Goal: Task Accomplishment & Management: Complete application form

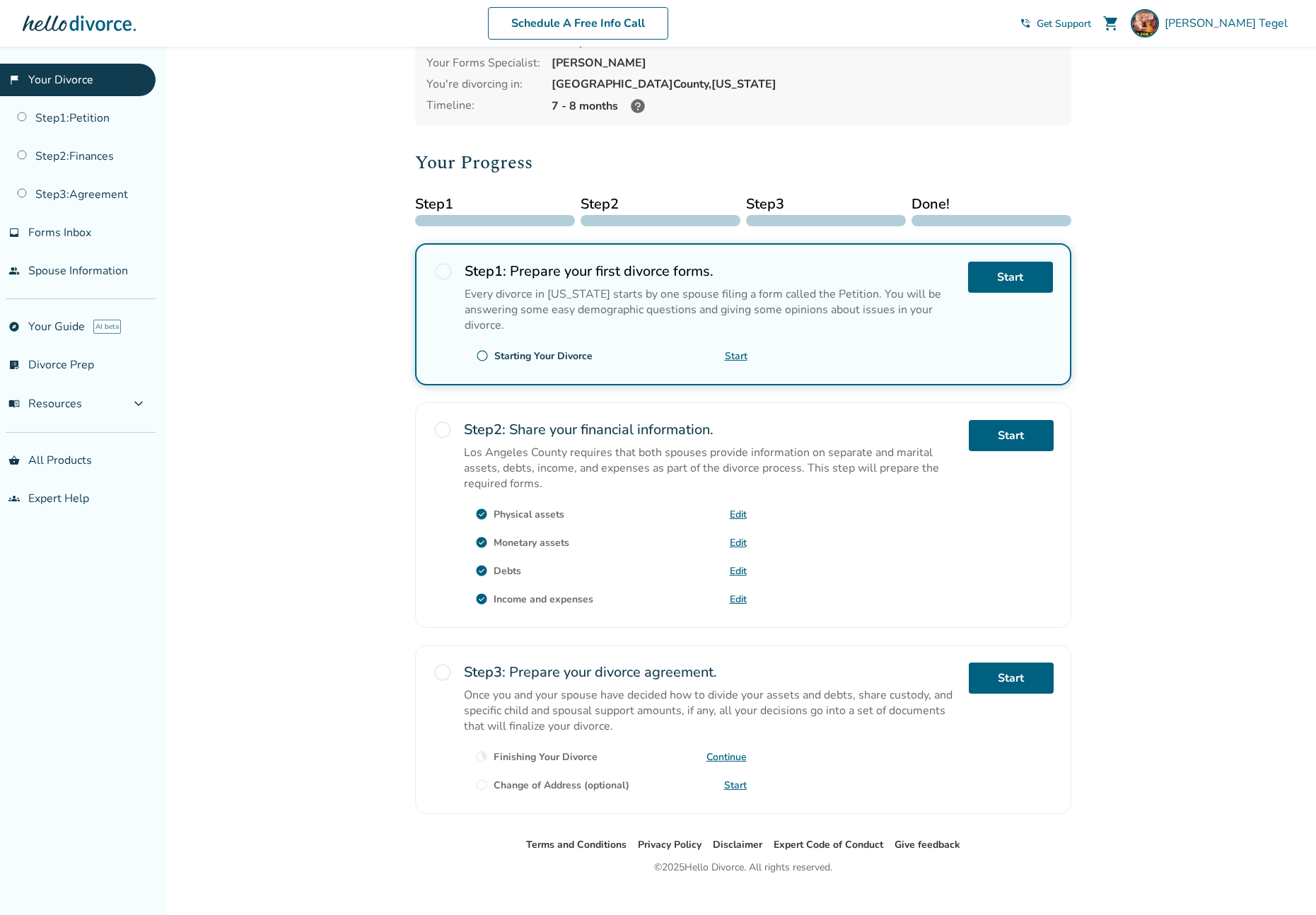
scroll to position [108, 0]
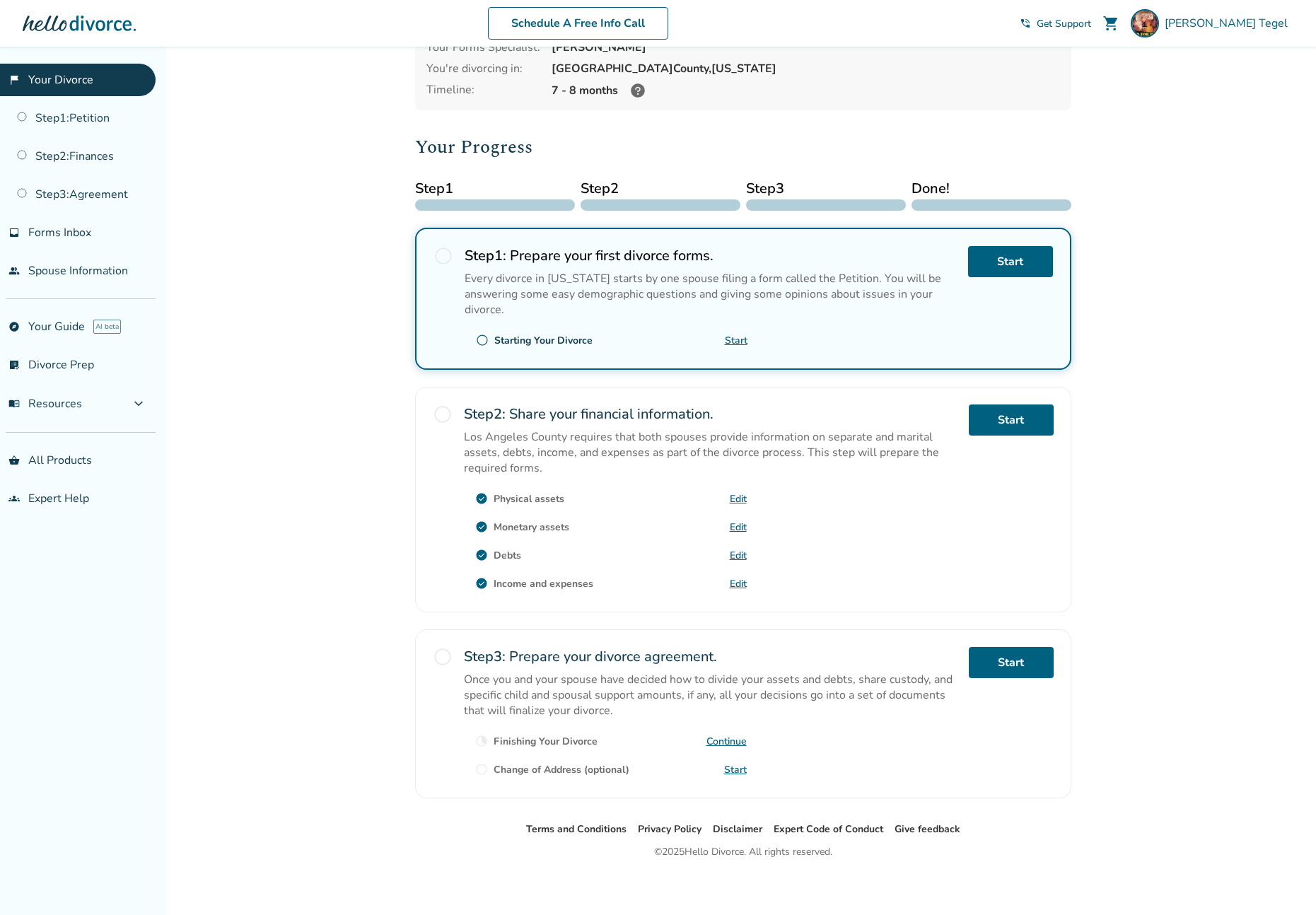
click at [479, 336] on span "radio_button_unchecked" at bounding box center [482, 340] width 13 height 13
click at [585, 260] on h2 "Step 1 : Prepare your first divorce forms." at bounding box center [711, 256] width 493 height 19
click at [997, 268] on link "Start" at bounding box center [1011, 262] width 85 height 31
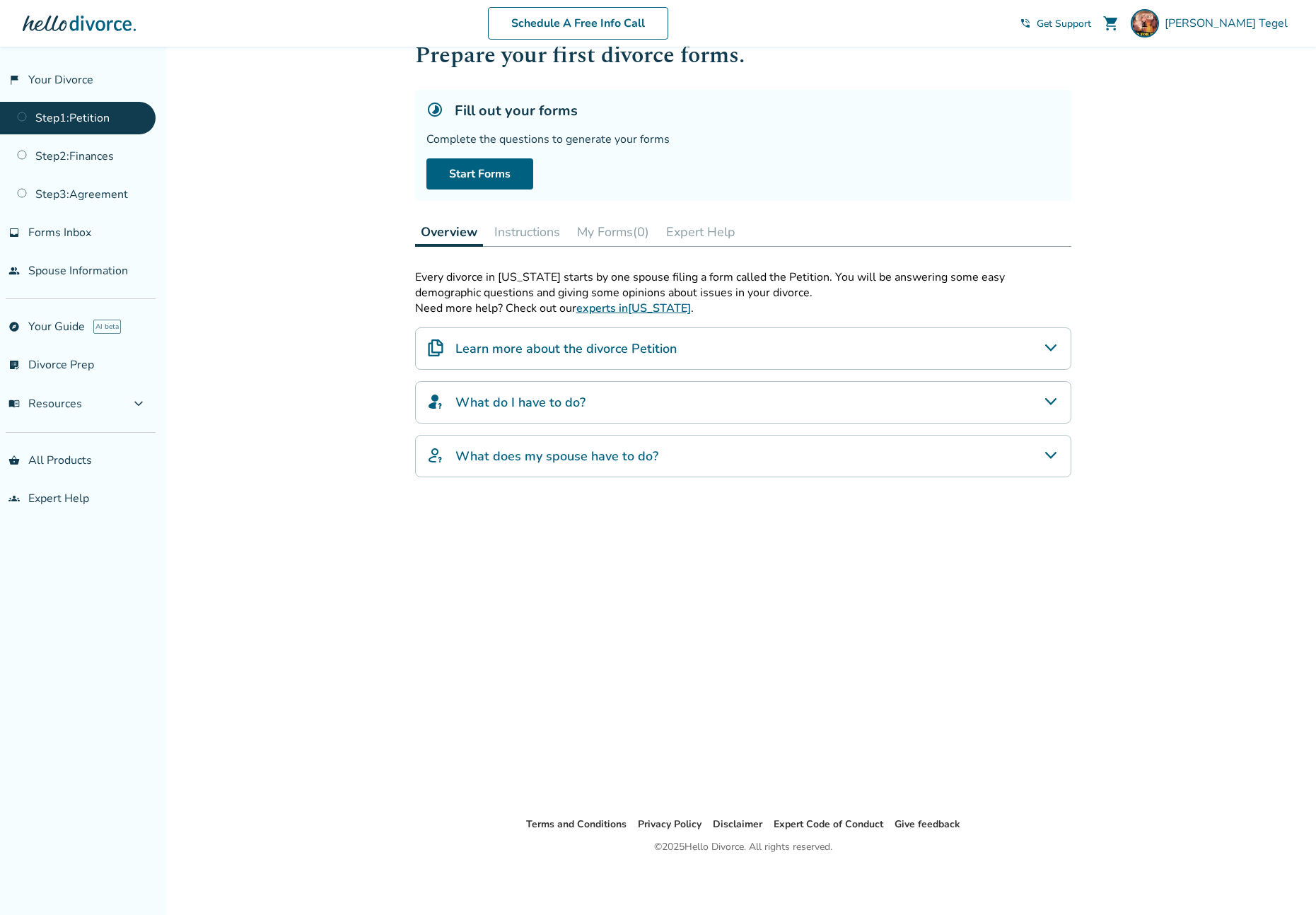
scroll to position [46, 0]
click at [476, 166] on link "Start Forms" at bounding box center [479, 174] width 107 height 31
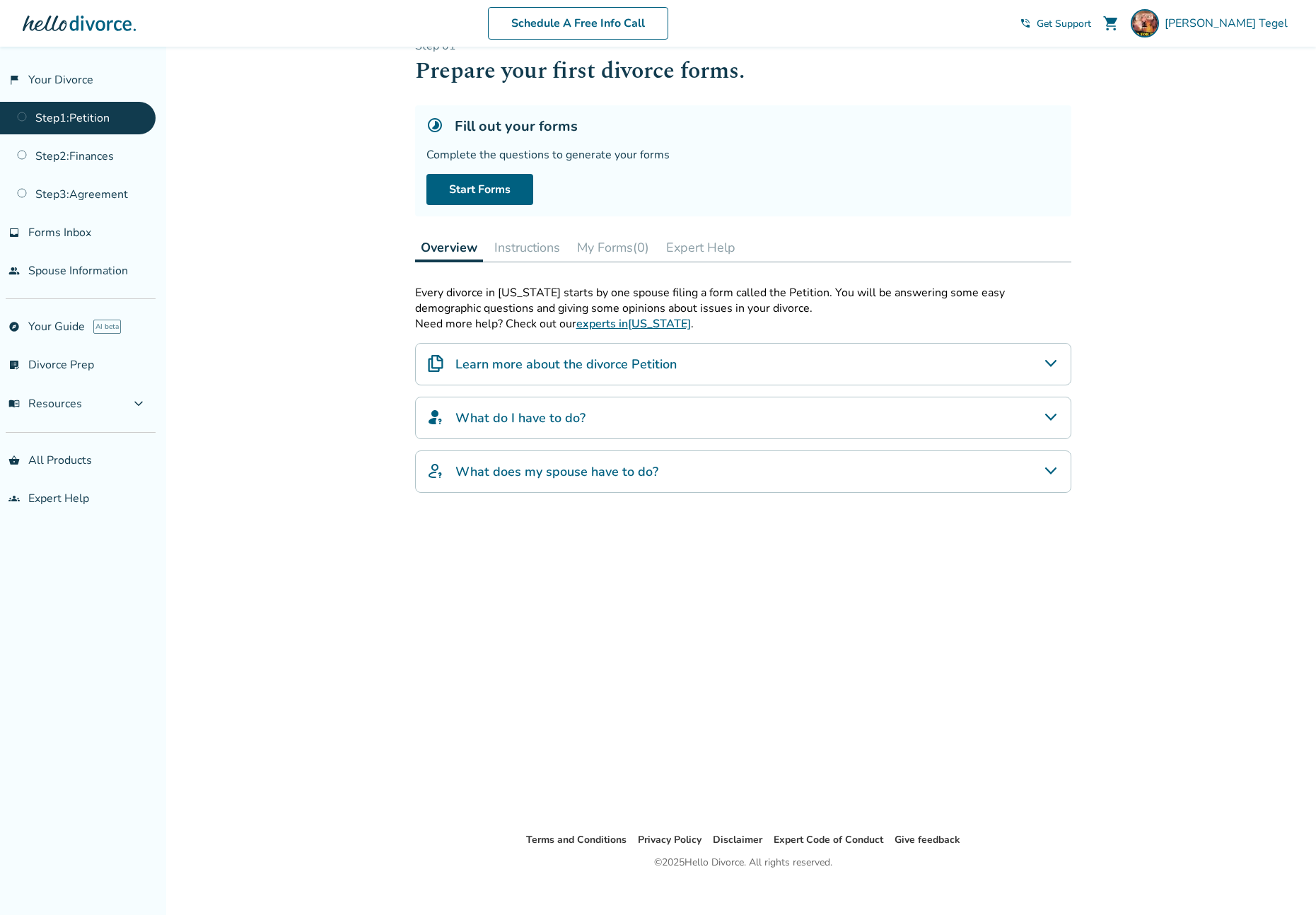
scroll to position [46, 0]
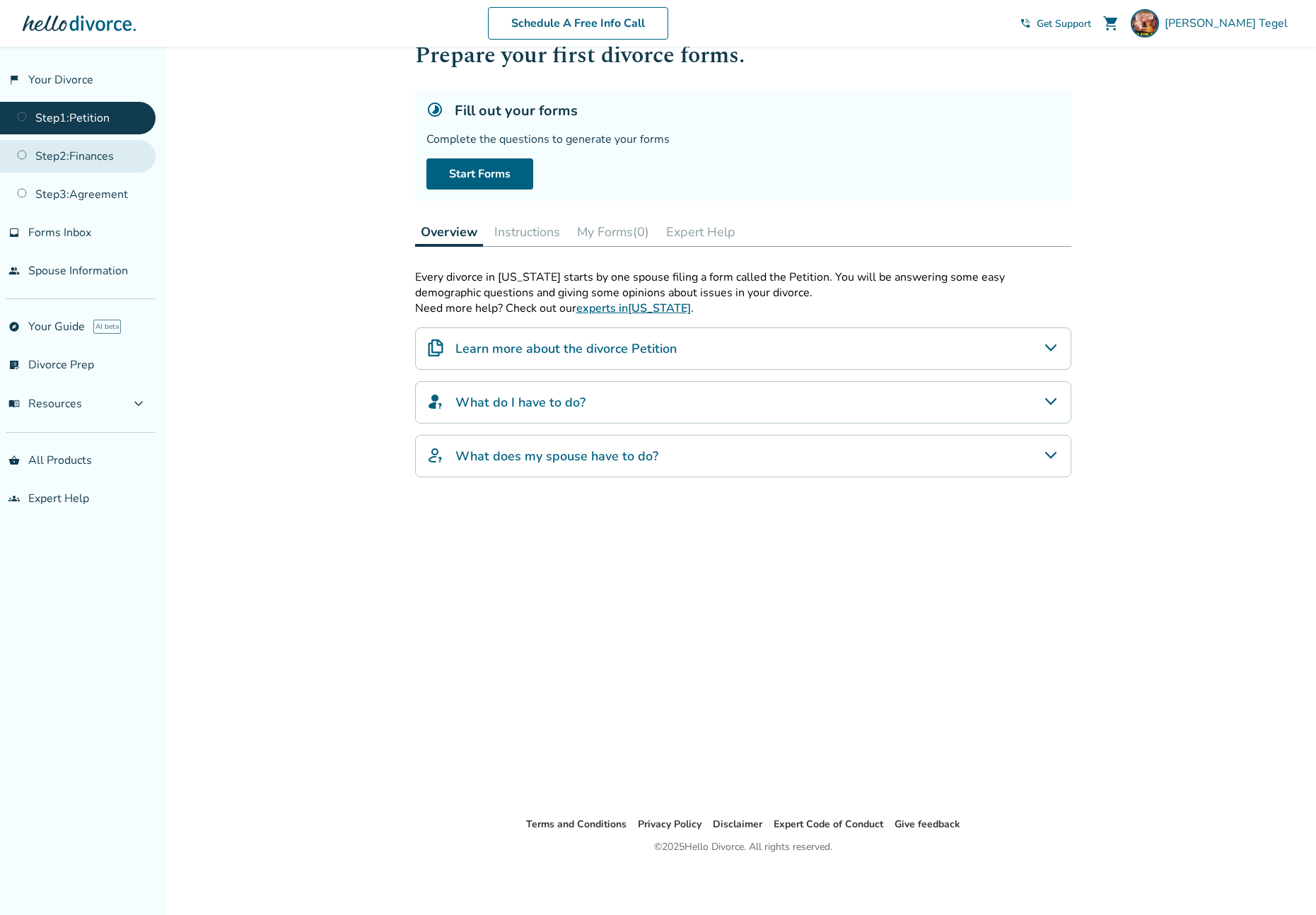
click at [77, 154] on link "Step 2 : Finances" at bounding box center [77, 157] width 156 height 33
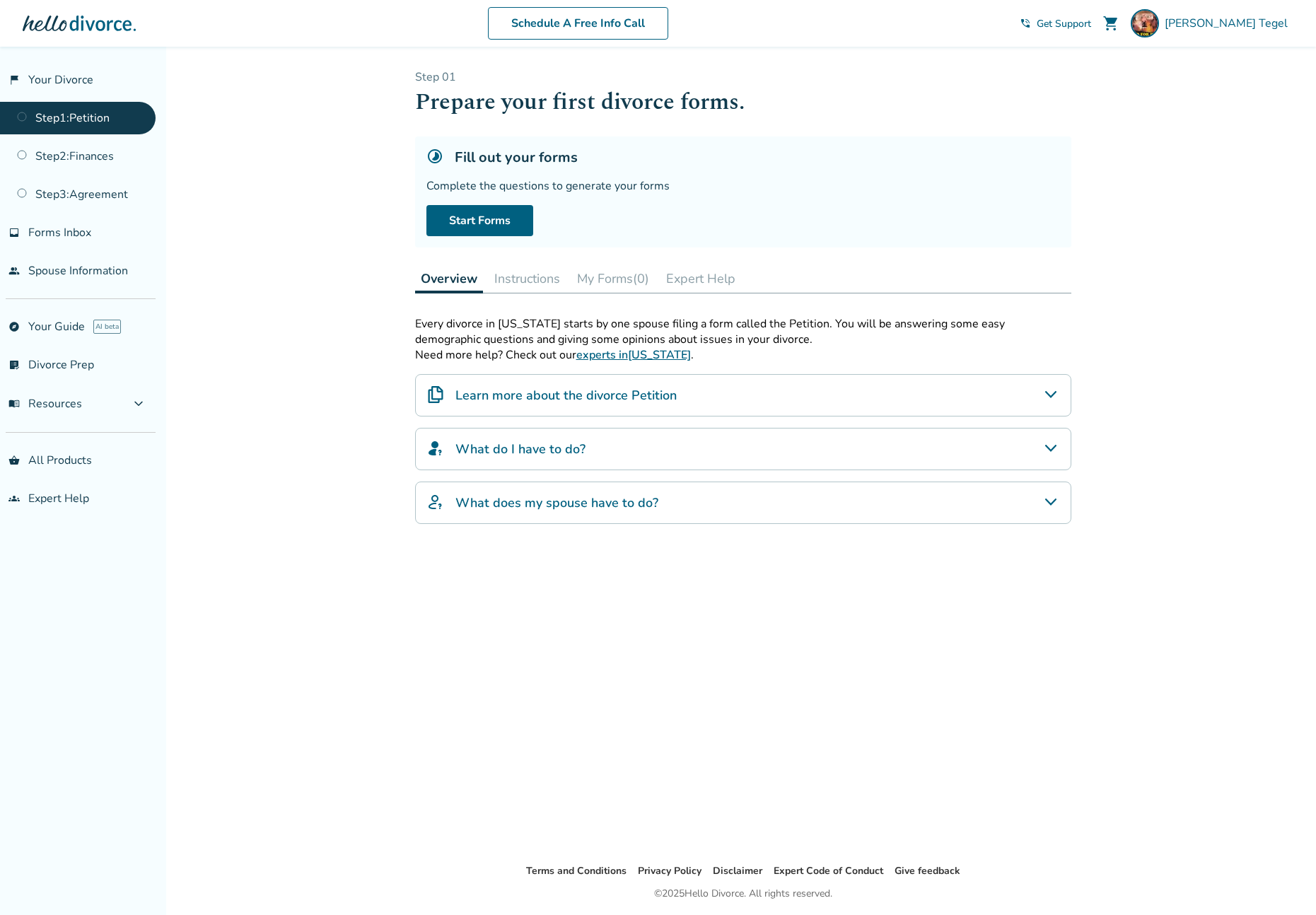
scroll to position [46, 0]
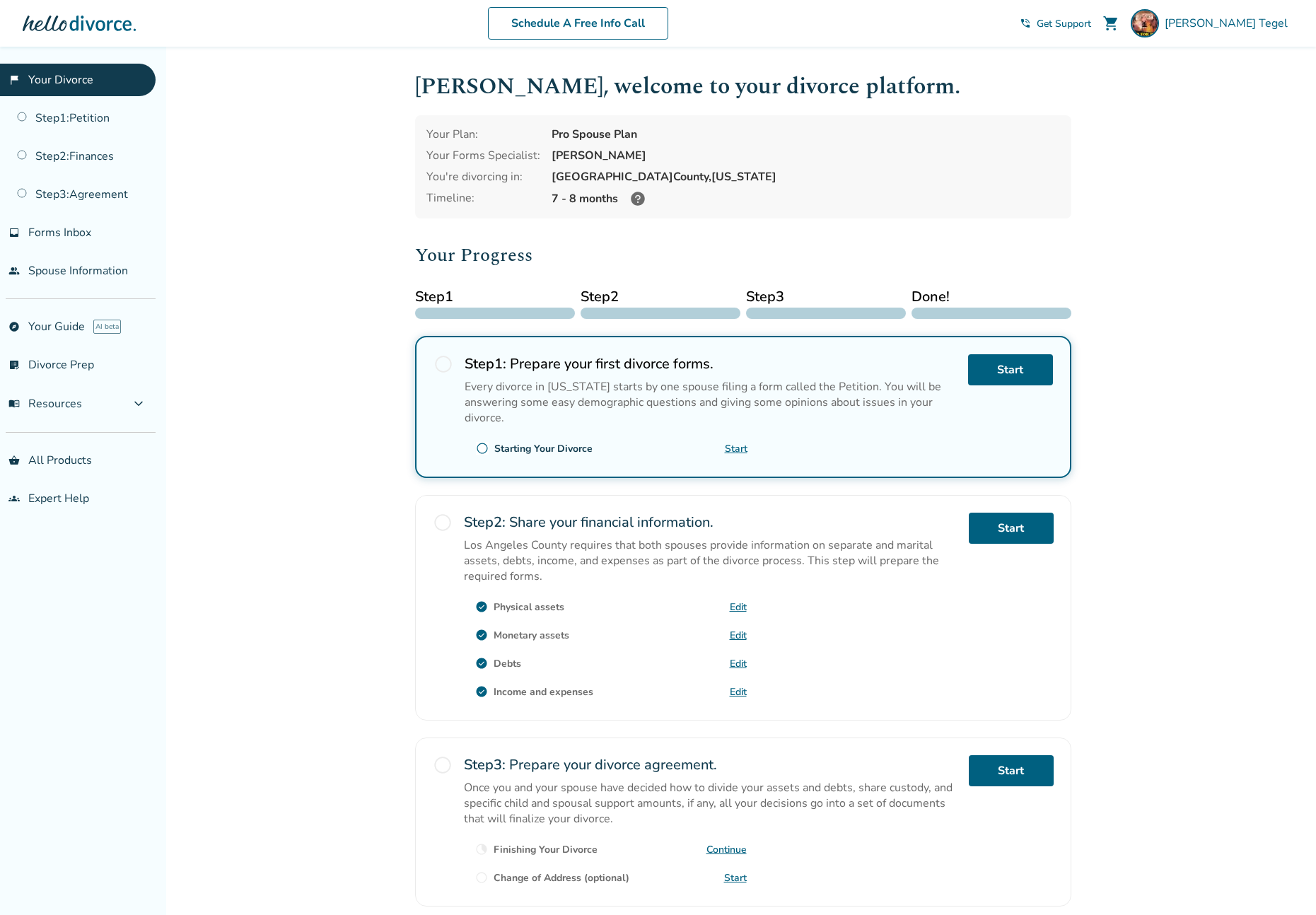
click at [738, 603] on link "Edit" at bounding box center [739, 608] width 17 height 14
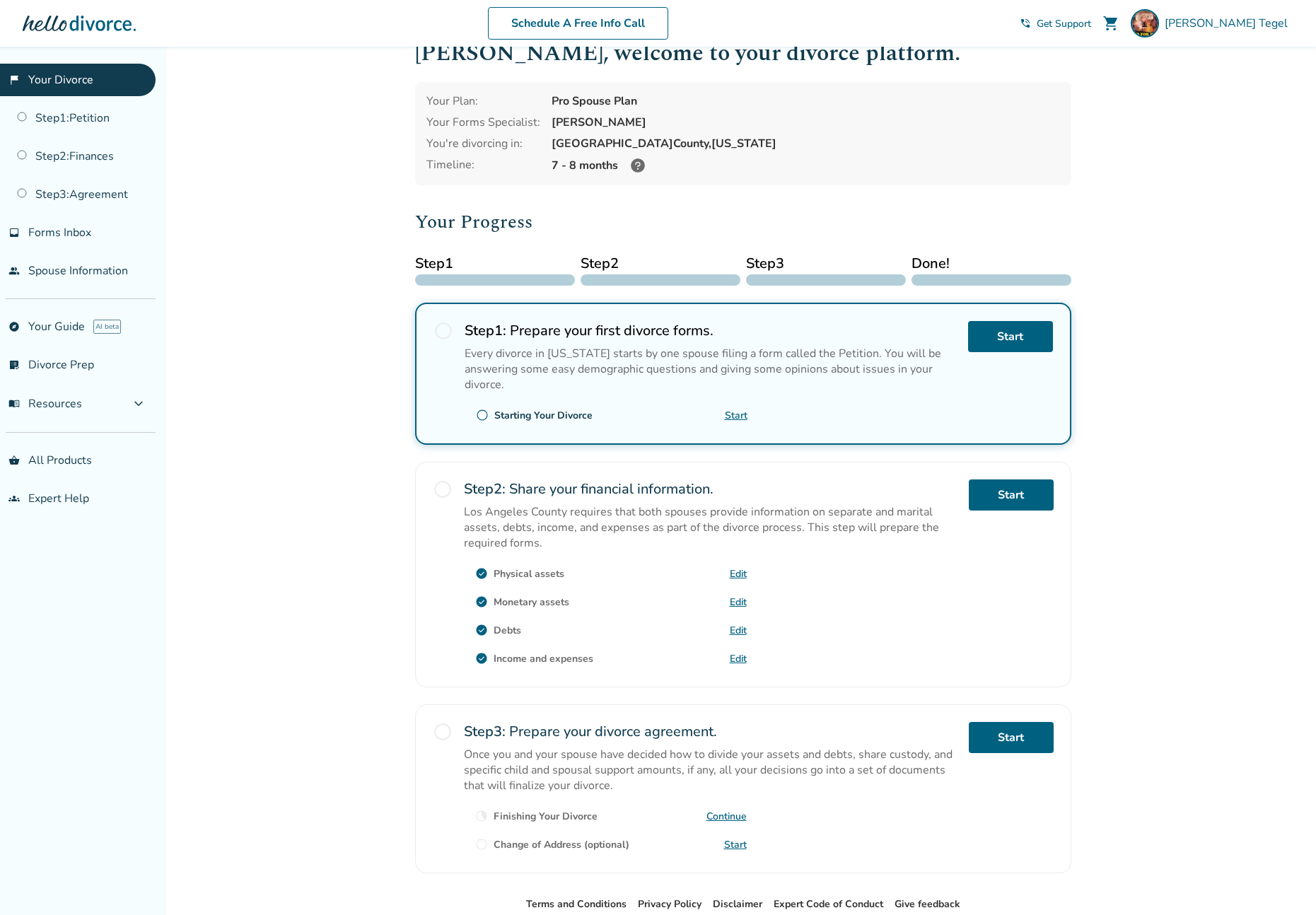
scroll to position [30, 0]
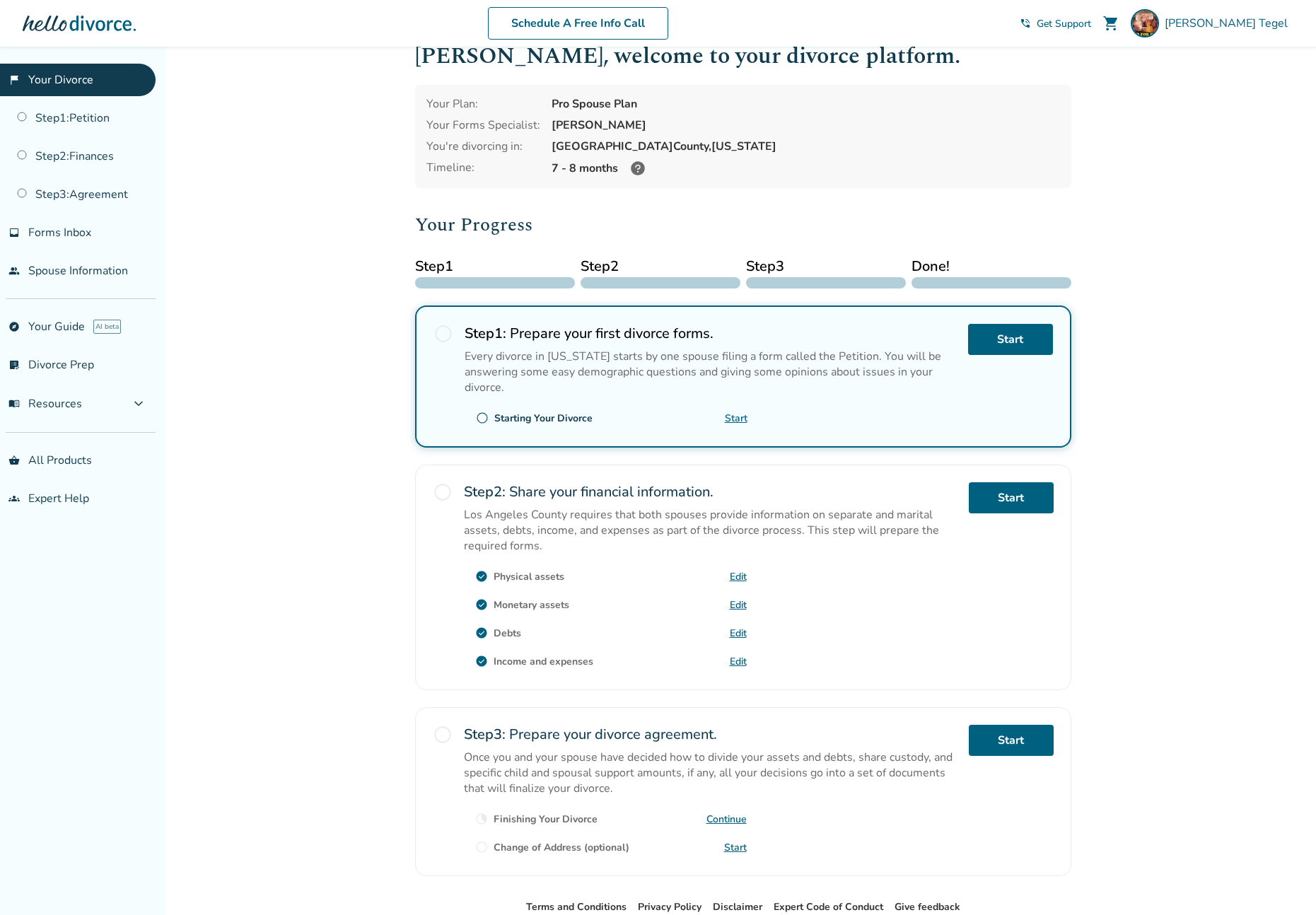
click at [1231, 298] on div "Added to cart Benjamin , welcome to your divorce platform. Your Plan: Pro Spous…" at bounding box center [658, 507] width 1316 height 982
click at [618, 280] on div at bounding box center [660, 283] width 159 height 12
click at [446, 491] on span "radio_button_unchecked" at bounding box center [443, 492] width 19 height 19
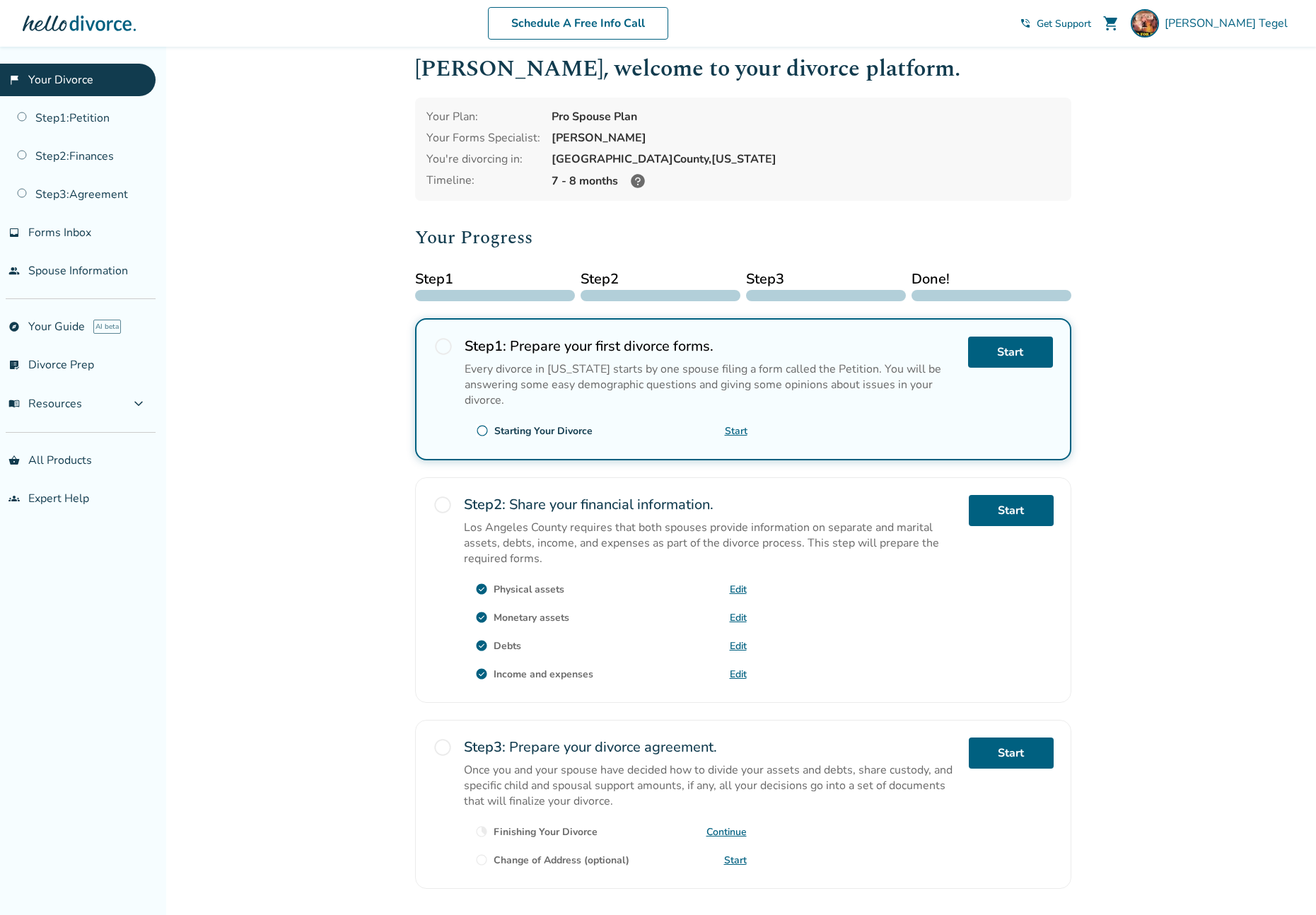
scroll to position [0, 0]
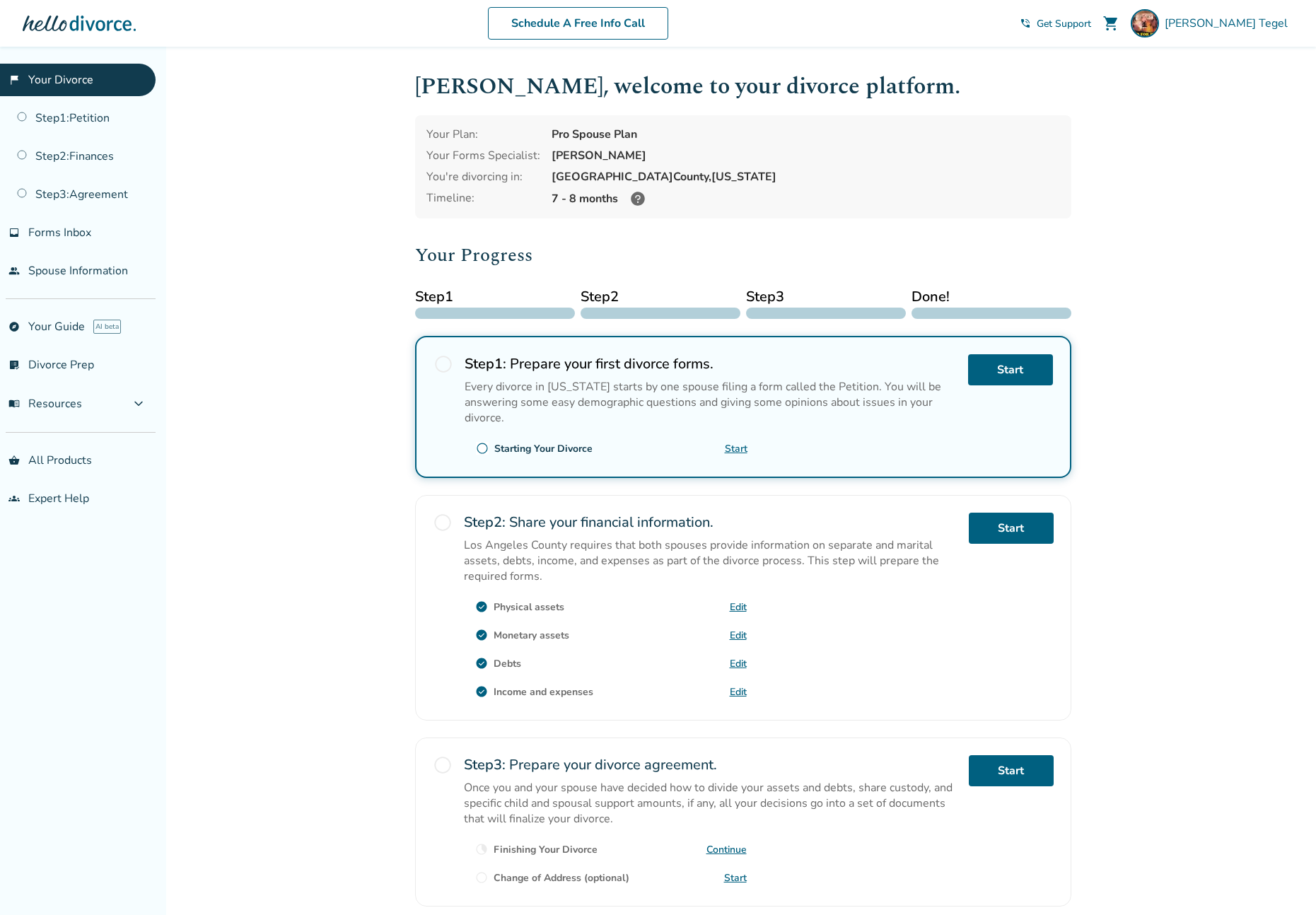
click at [736, 443] on link "Start" at bounding box center [735, 449] width 22 height 14
click at [39, 234] on span "Forms Inbox" at bounding box center [59, 233] width 63 height 15
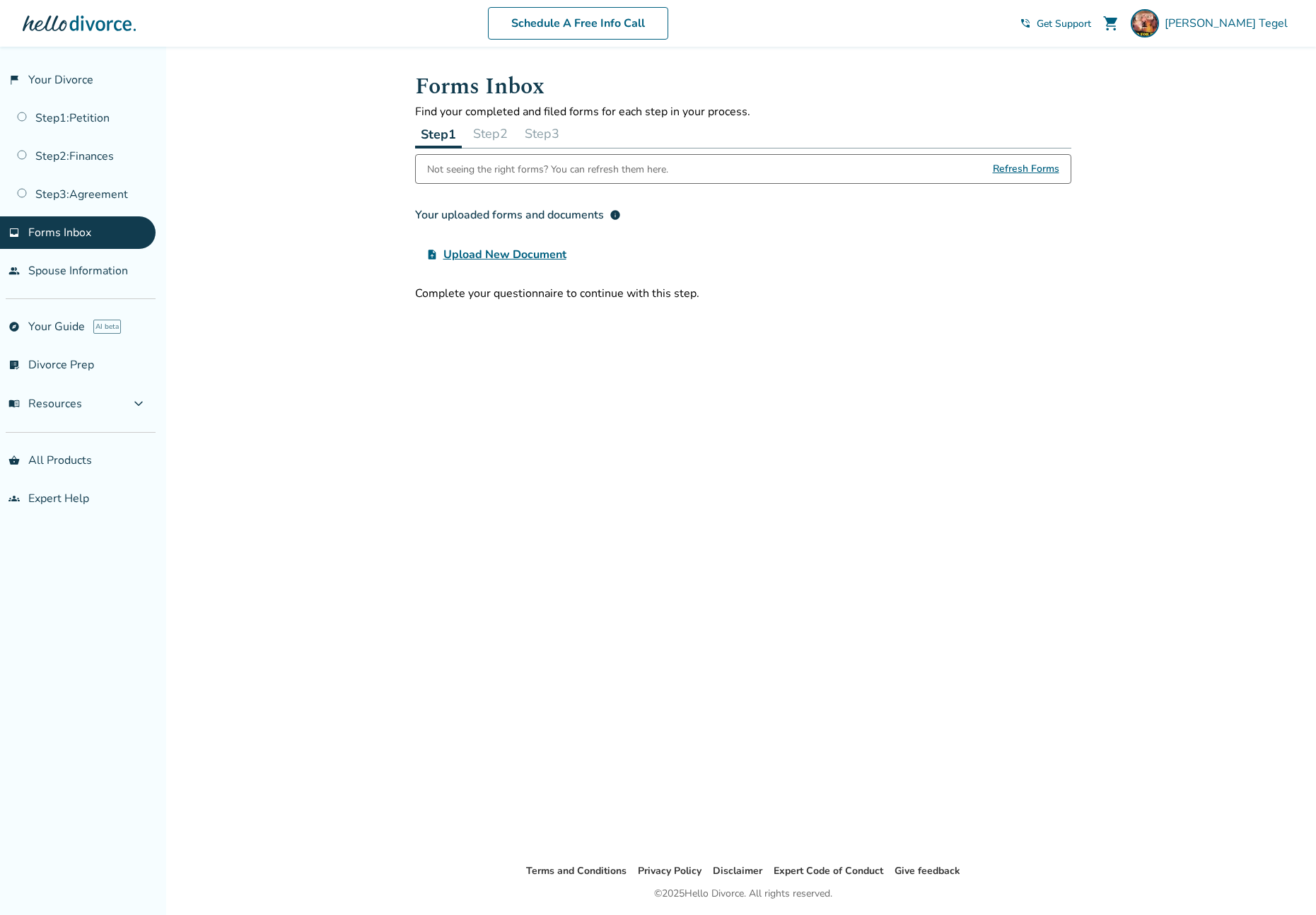
click at [485, 252] on span "Upload New Document" at bounding box center [504, 255] width 123 height 17
click at [0, 0] on input "upload_file Upload New Document" at bounding box center [0, 0] width 0 height 0
click at [499, 135] on button "Step 2" at bounding box center [491, 133] width 46 height 28
click at [237, 171] on div "Added to cart Forms Inbox Find your completed and filed forms for each step in …" at bounding box center [658, 503] width 1316 height 915
drag, startPoint x: 958, startPoint y: 256, endPoint x: 901, endPoint y: 215, distance: 70.2
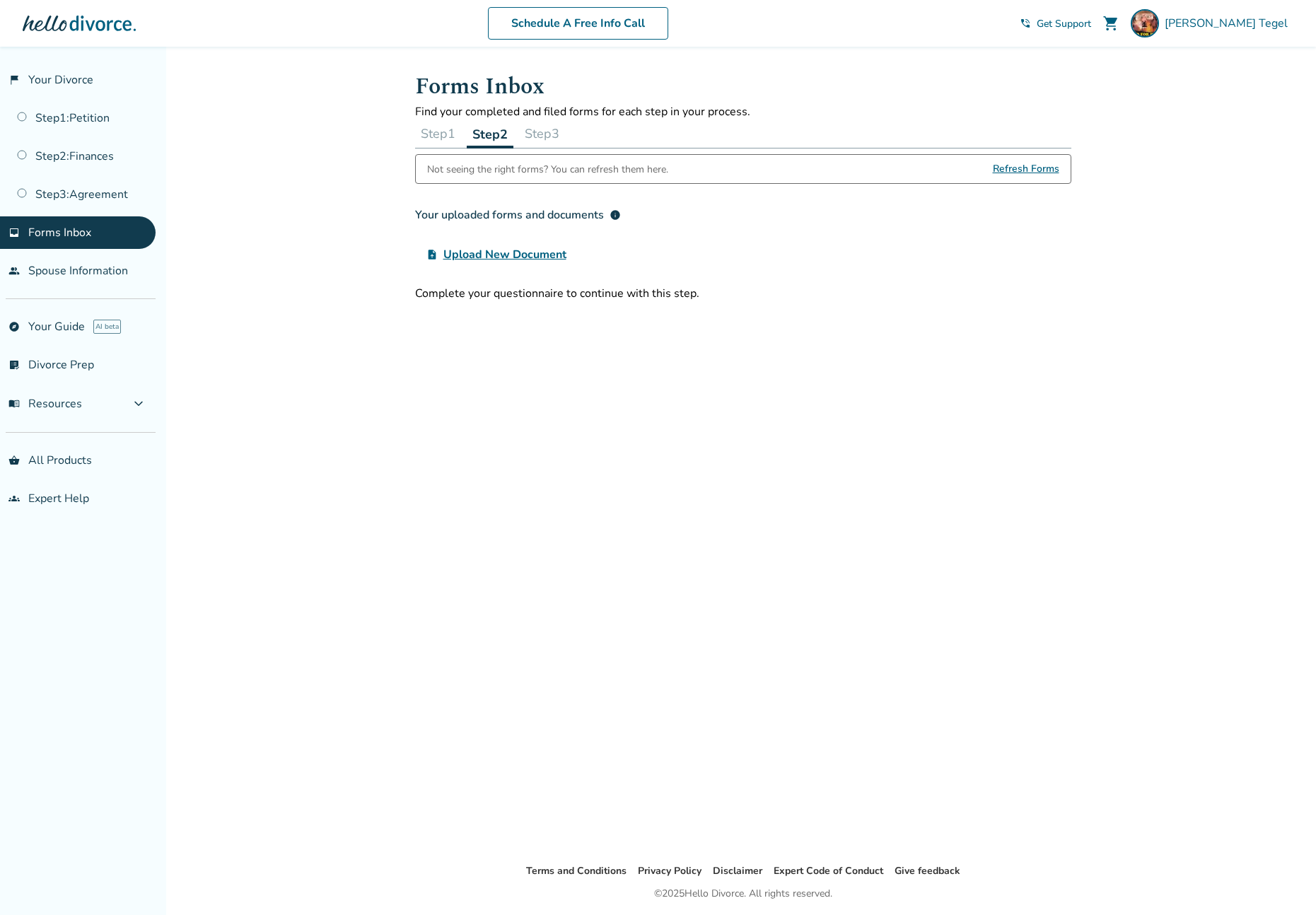
click at [958, 256] on div "upload_file Upload New Document" at bounding box center [743, 254] width 656 height 28
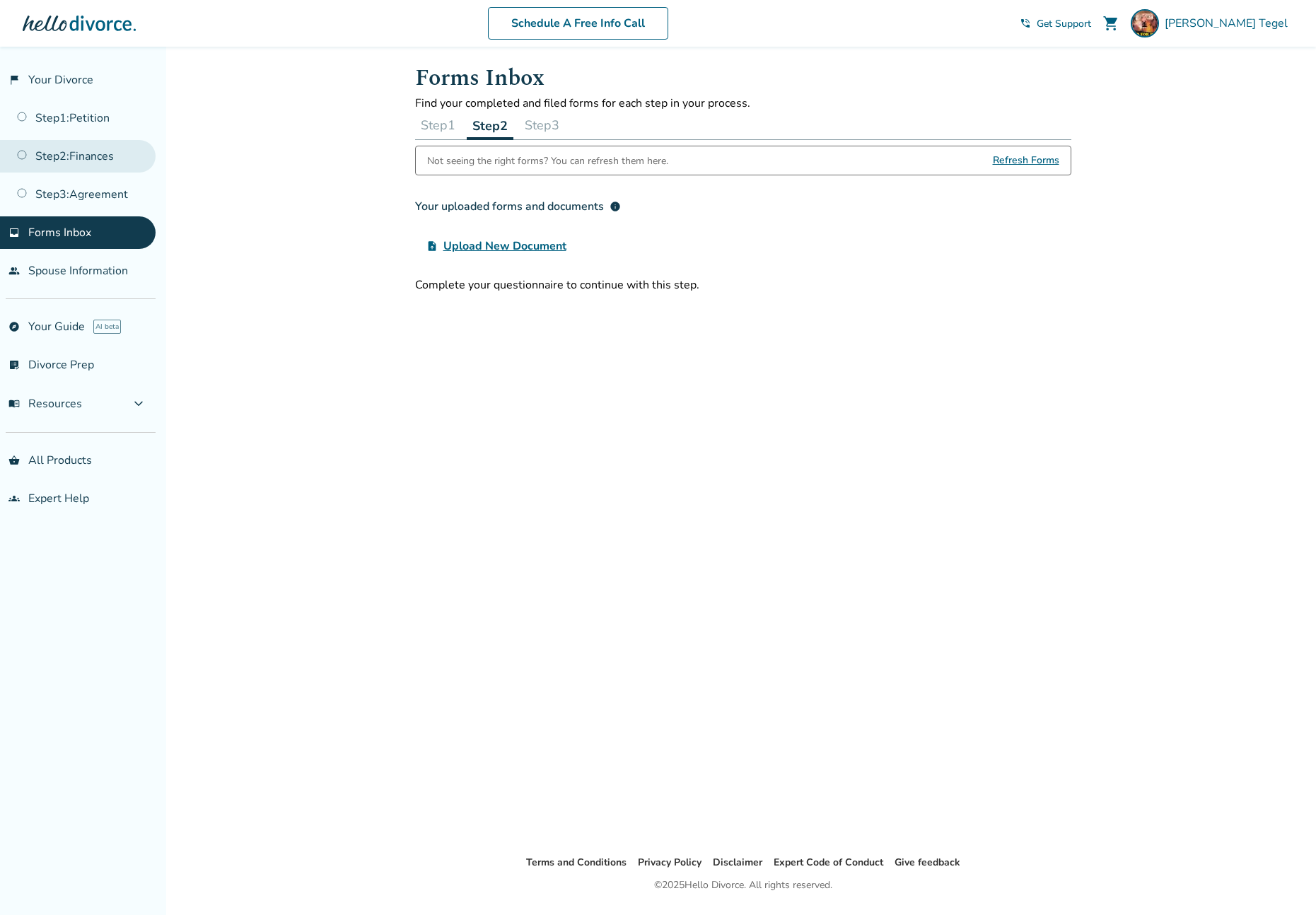
click at [93, 158] on link "Step 2 : Finances" at bounding box center [77, 157] width 156 height 33
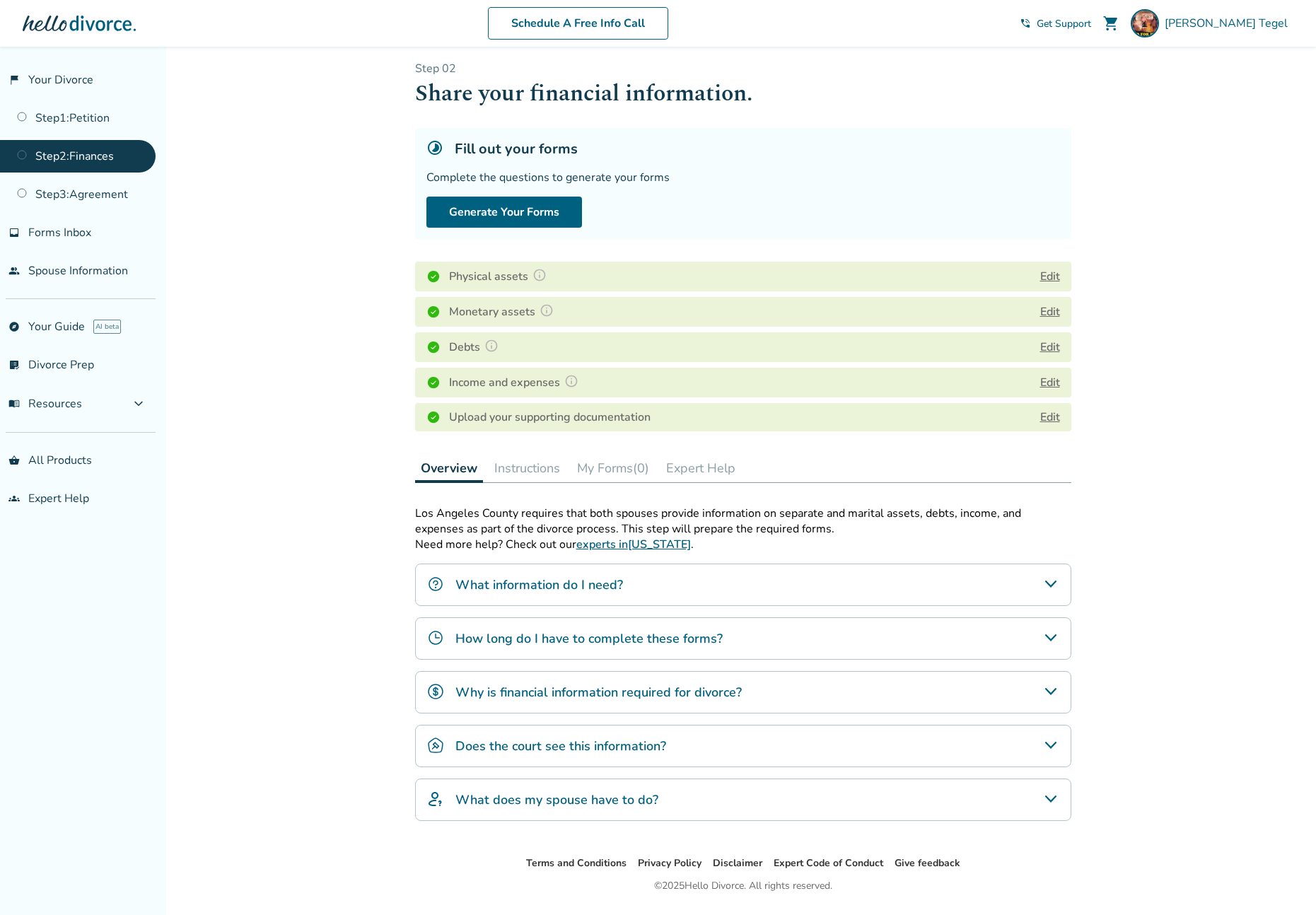
scroll to position [46, 0]
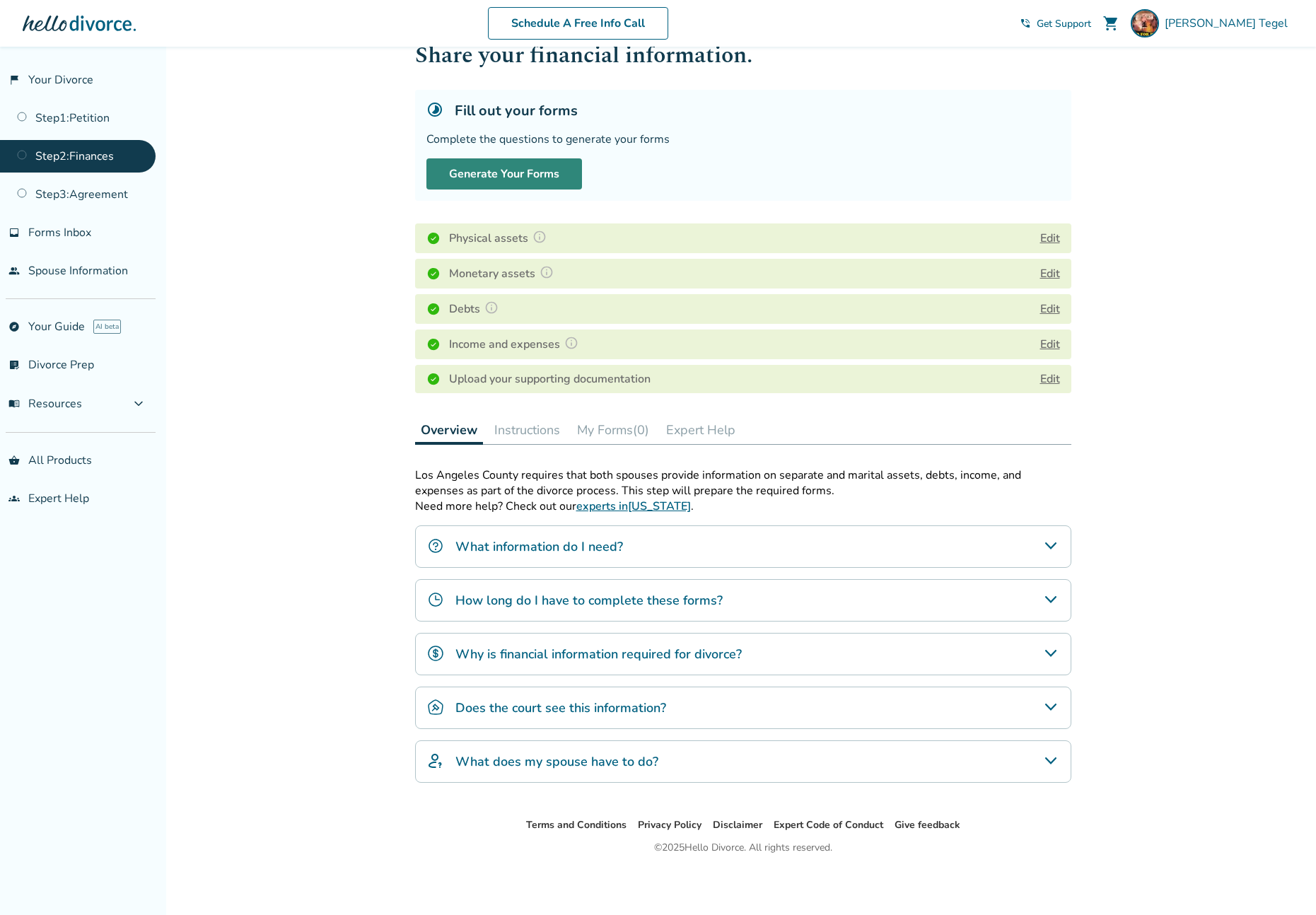
click at [547, 166] on button "Generate Your Forms" at bounding box center [503, 174] width 156 height 31
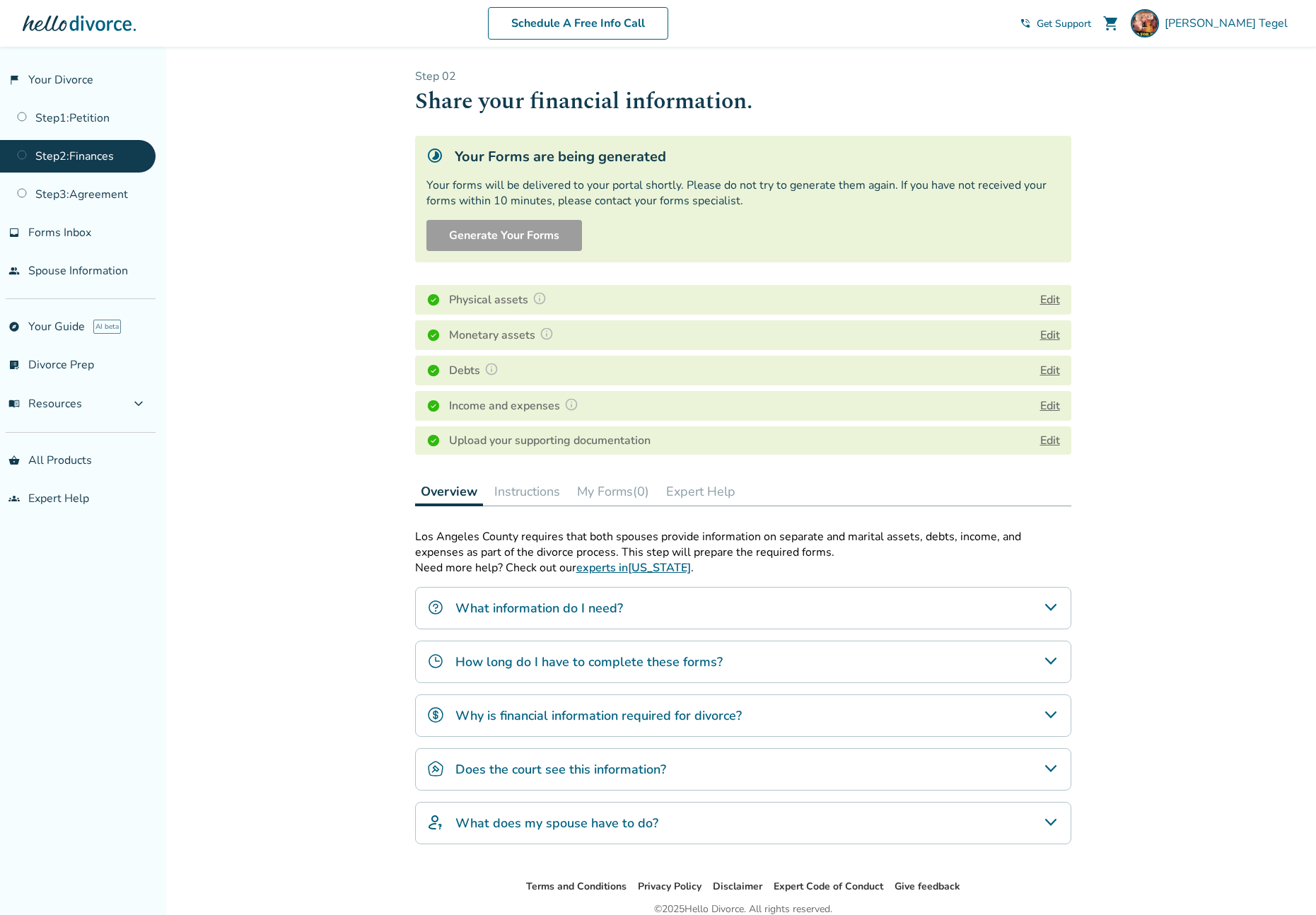
scroll to position [0, 0]
click at [1044, 440] on link "Edit" at bounding box center [1050, 442] width 19 height 15
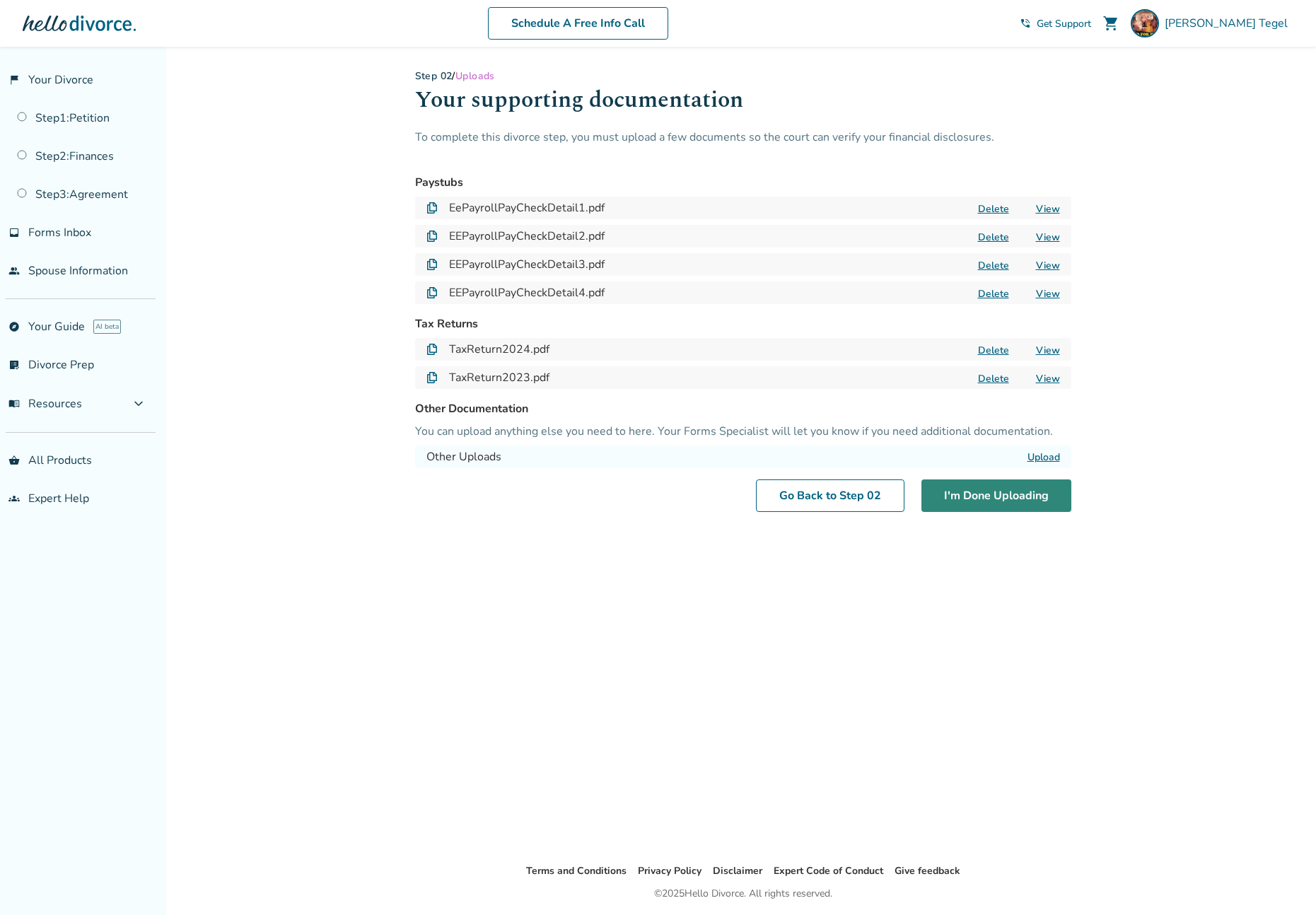
click at [975, 496] on button "I'm Done Uploading" at bounding box center [996, 496] width 150 height 33
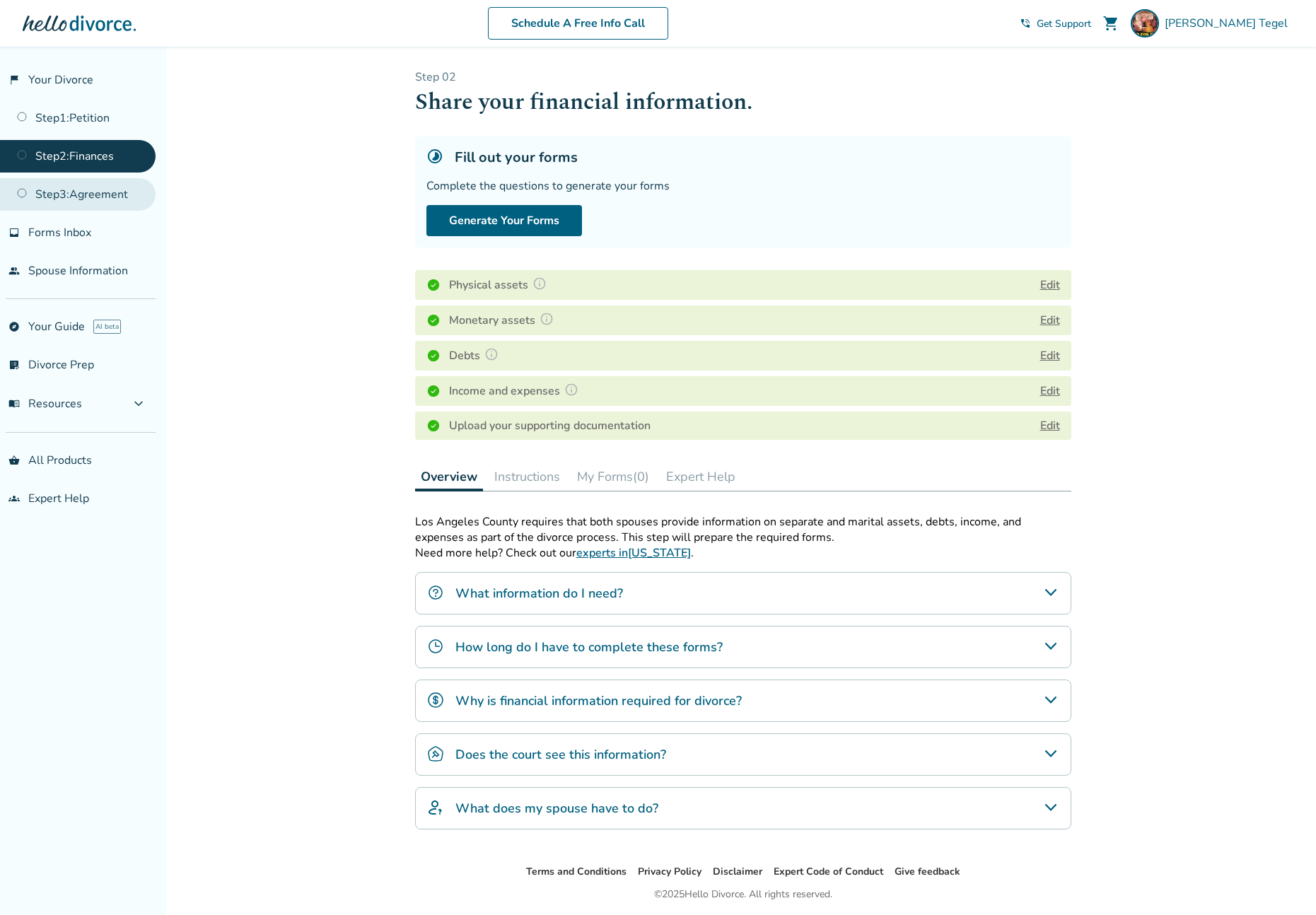
click at [101, 192] on link "Step 3 : Agreement" at bounding box center [77, 194] width 156 height 33
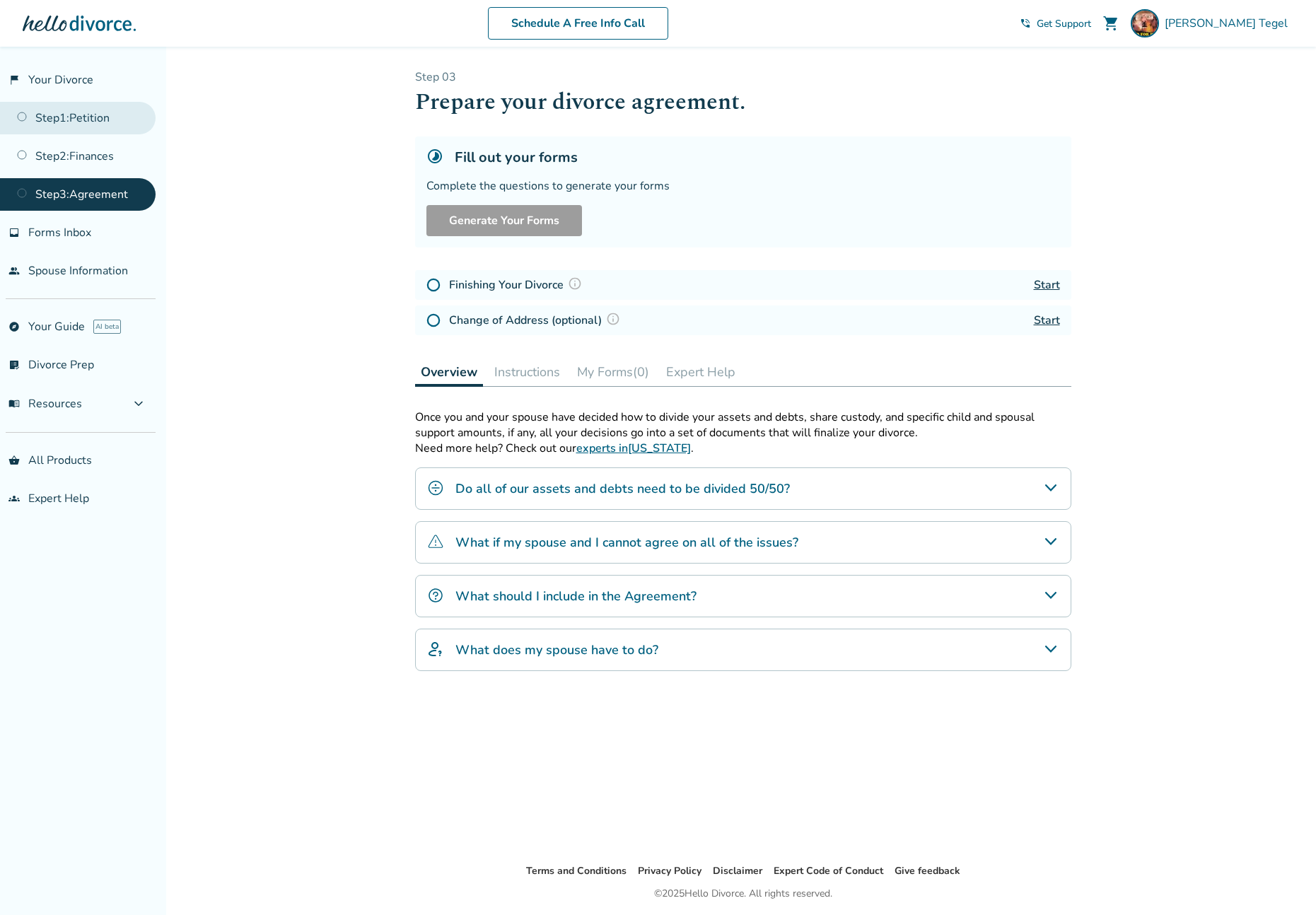
click at [92, 119] on link "Step 1 : Petition" at bounding box center [77, 118] width 156 height 33
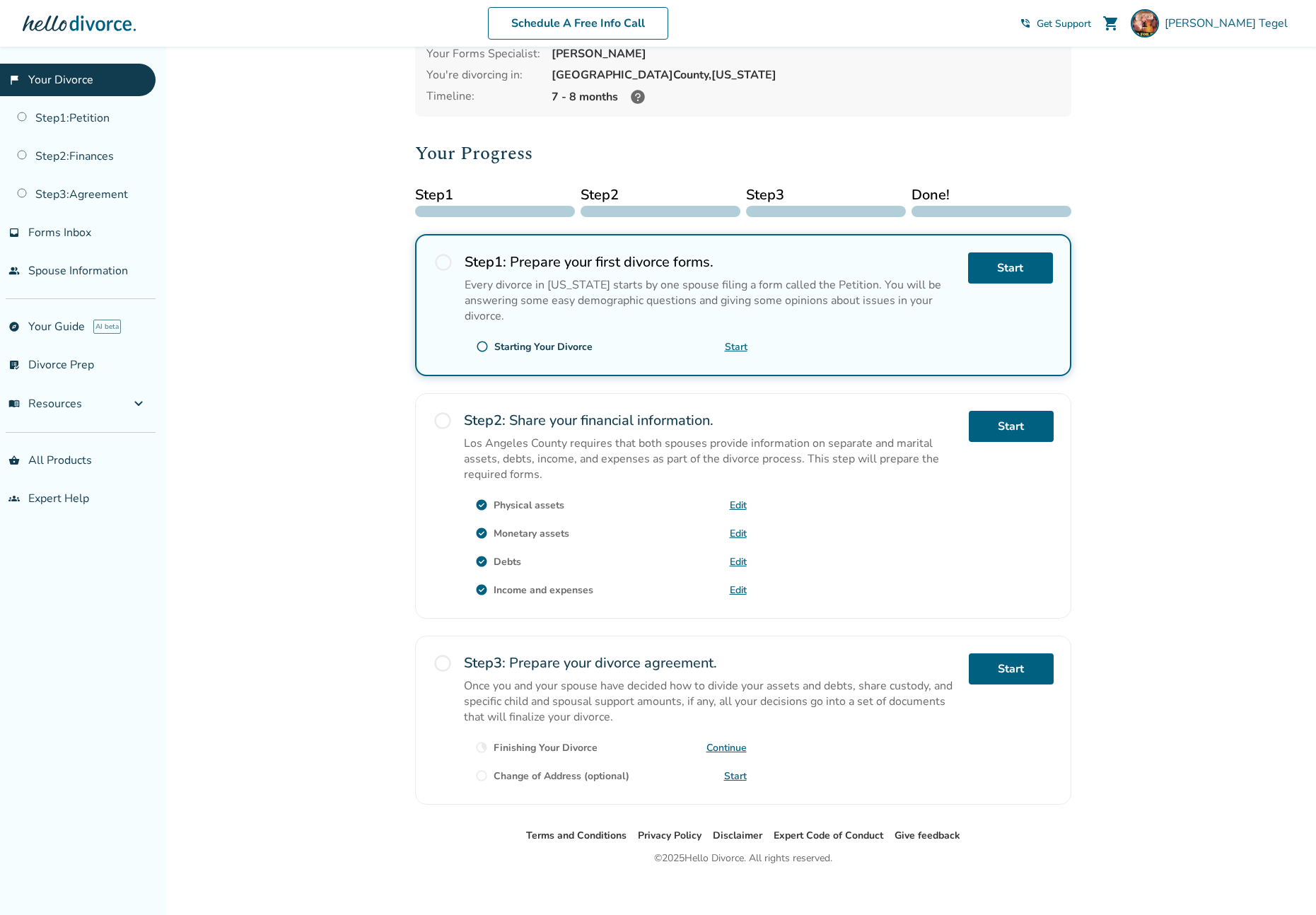
scroll to position [108, 0]
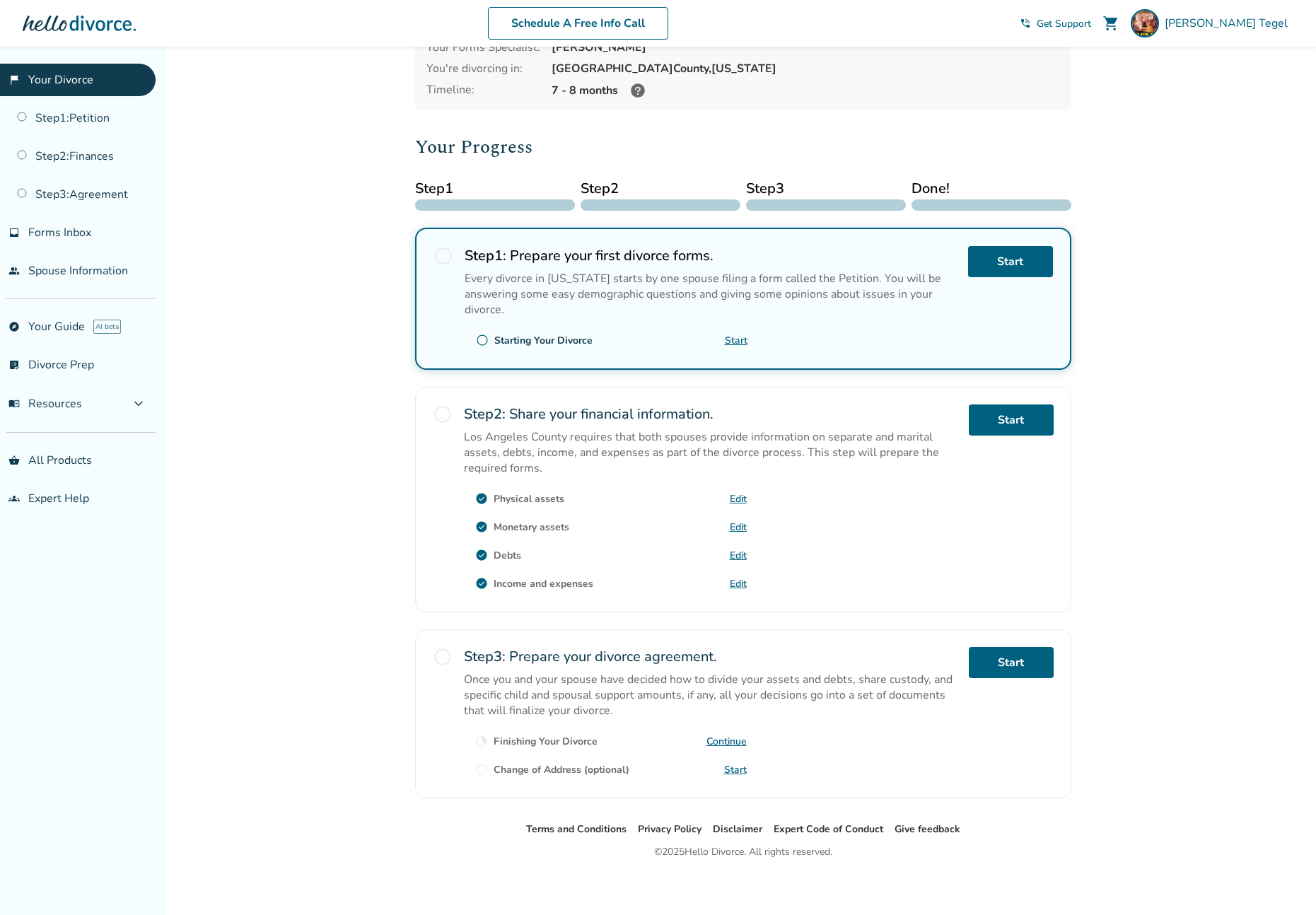
click at [745, 336] on link "Start" at bounding box center [735, 341] width 22 height 14
